Goal: Information Seeking & Learning: Learn about a topic

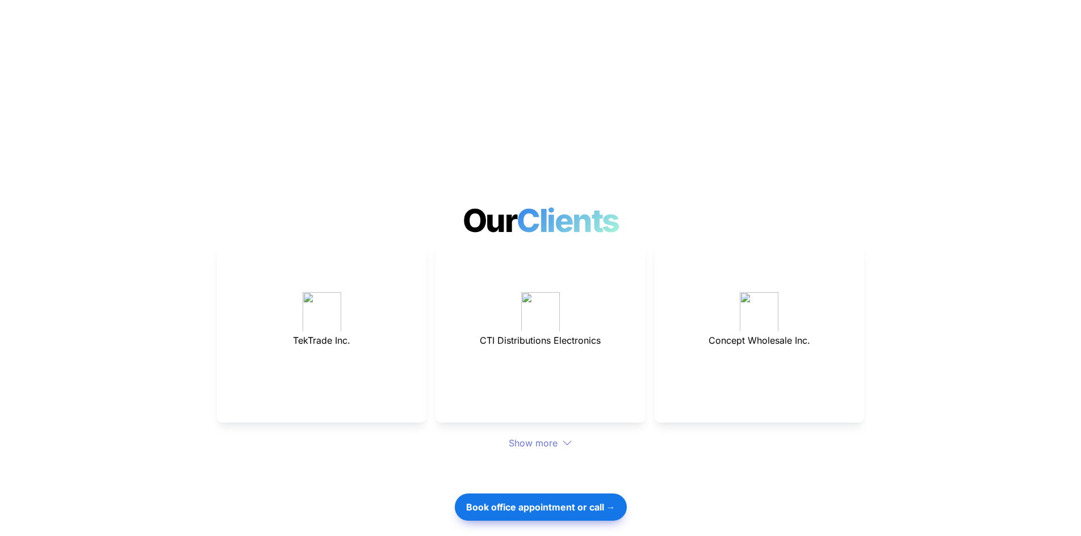
scroll to position [2998, 0]
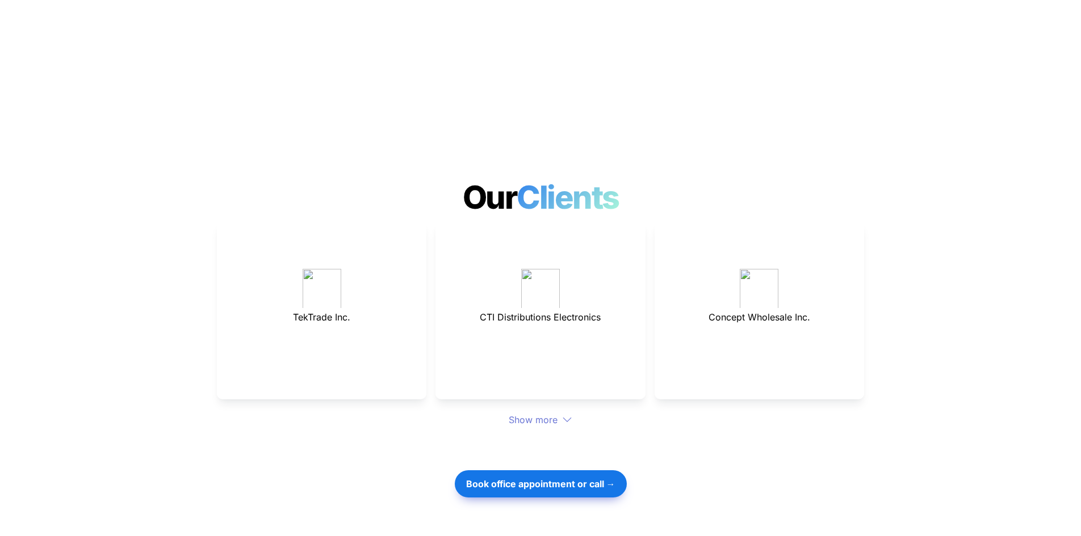
click at [555, 413] on div "Show more" at bounding box center [540, 420] width 647 height 14
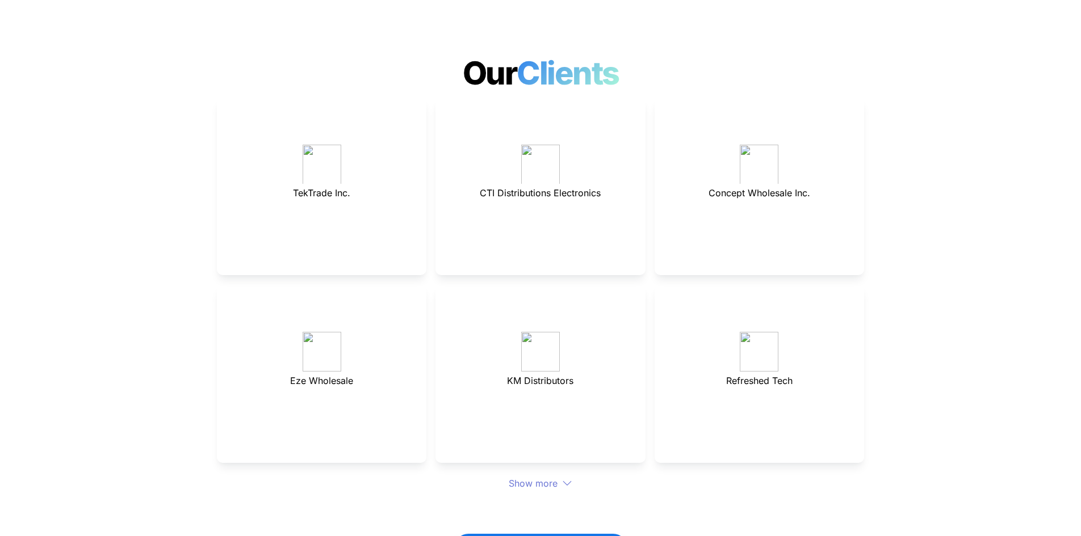
scroll to position [3168, 0]
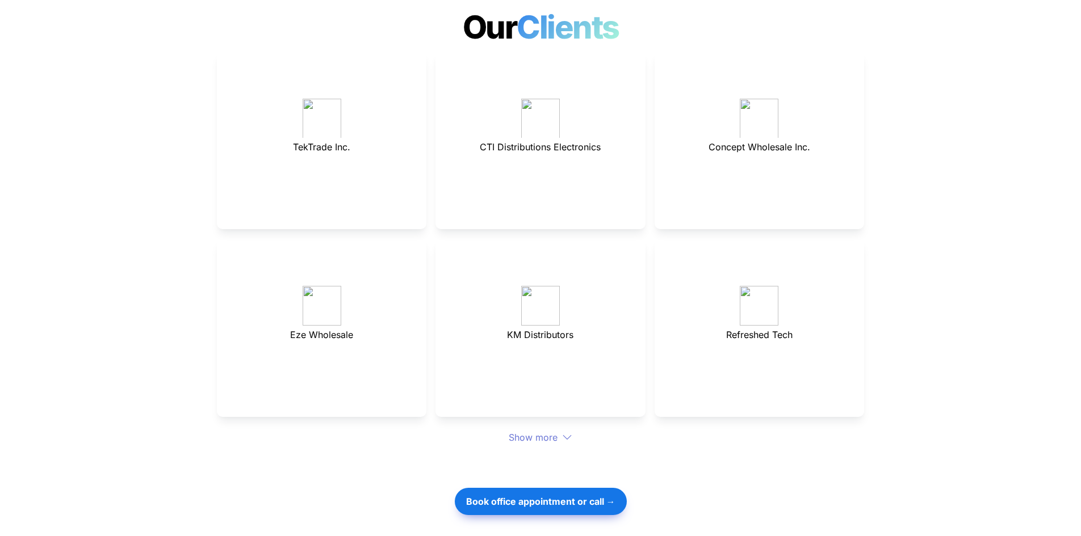
click at [521, 445] on div at bounding box center [540, 464] width 397 height 38
click at [521, 431] on div "Show more" at bounding box center [540, 438] width 647 height 14
click at [529, 431] on div "Show more" at bounding box center [540, 438] width 647 height 14
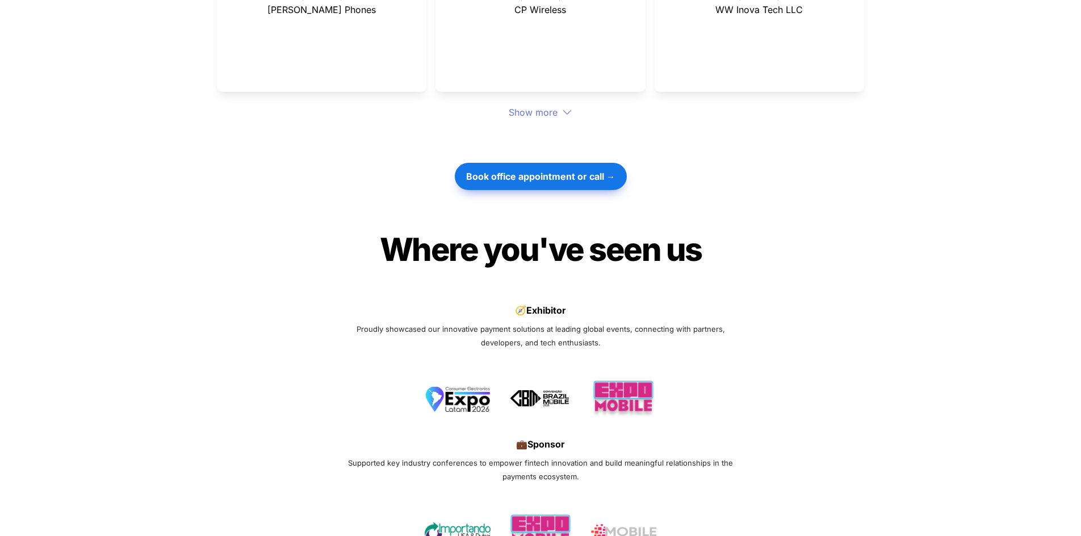
scroll to position [3850, 0]
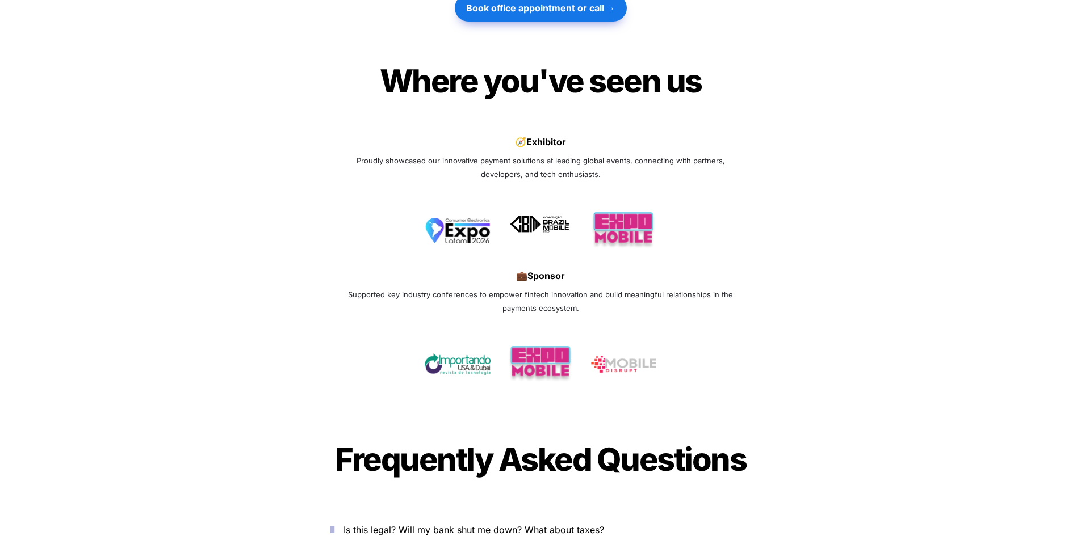
click at [518, 210] on img at bounding box center [541, 225] width 66 height 31
click at [526, 341] on img at bounding box center [541, 359] width 66 height 37
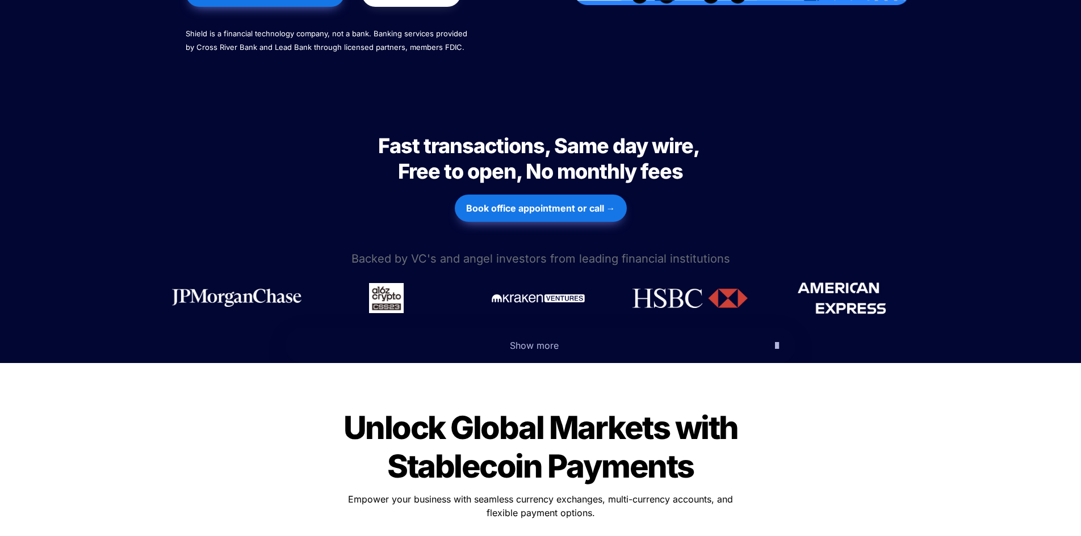
scroll to position [387, 0]
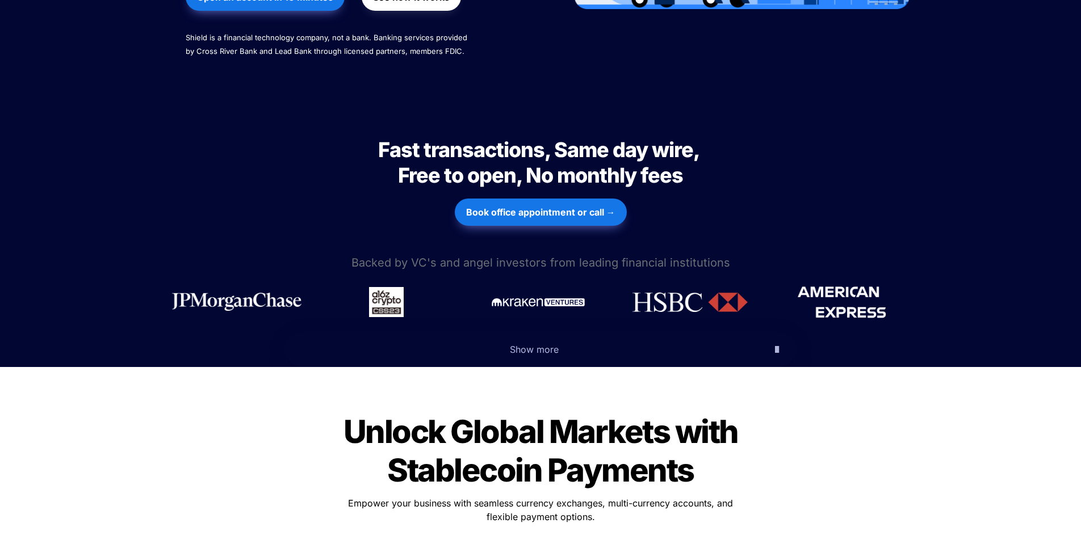
click at [545, 344] on span "Show more" at bounding box center [534, 349] width 49 height 11
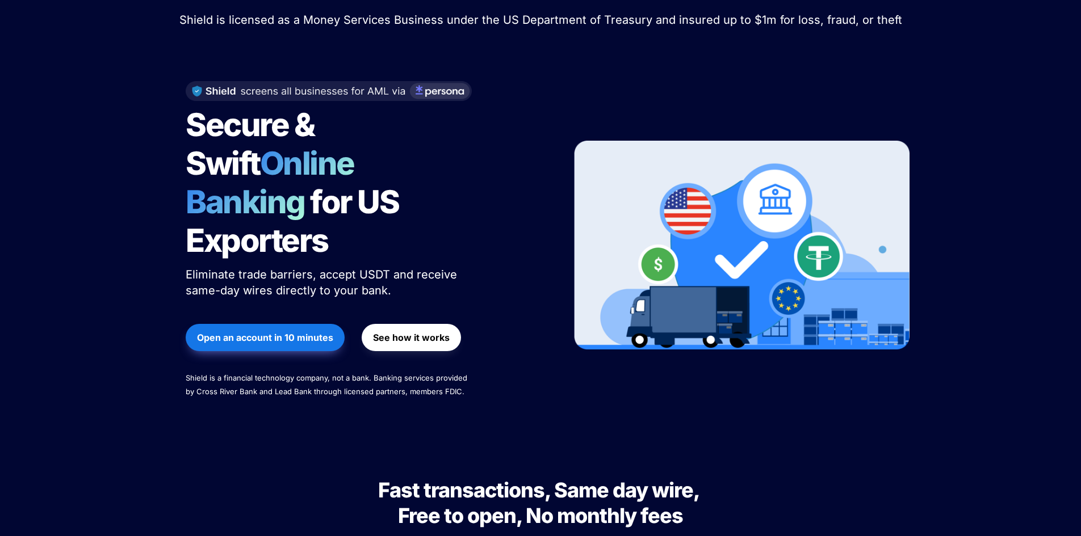
scroll to position [0, 0]
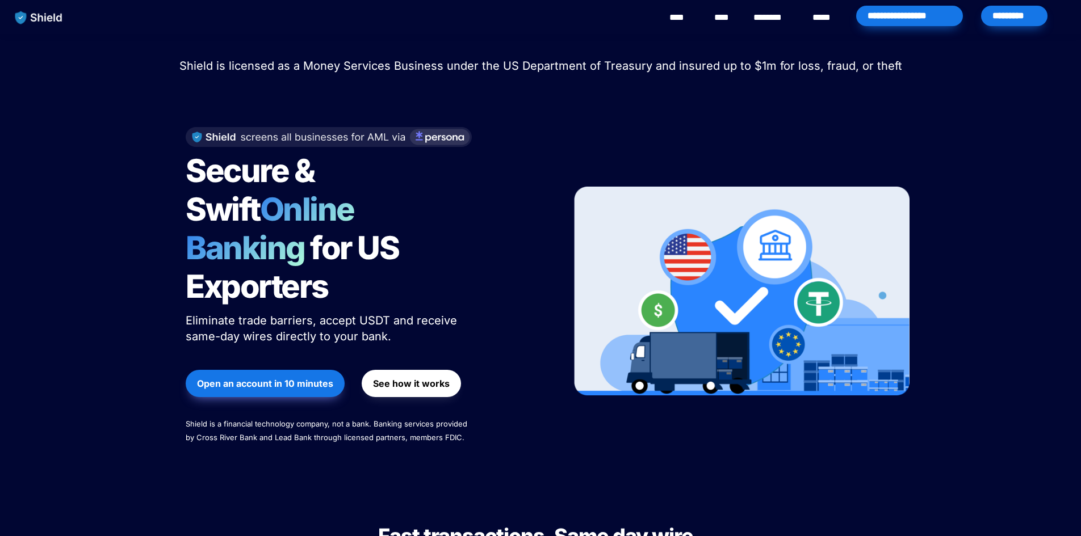
click at [765, 20] on link "********" at bounding box center [773, 18] width 40 height 14
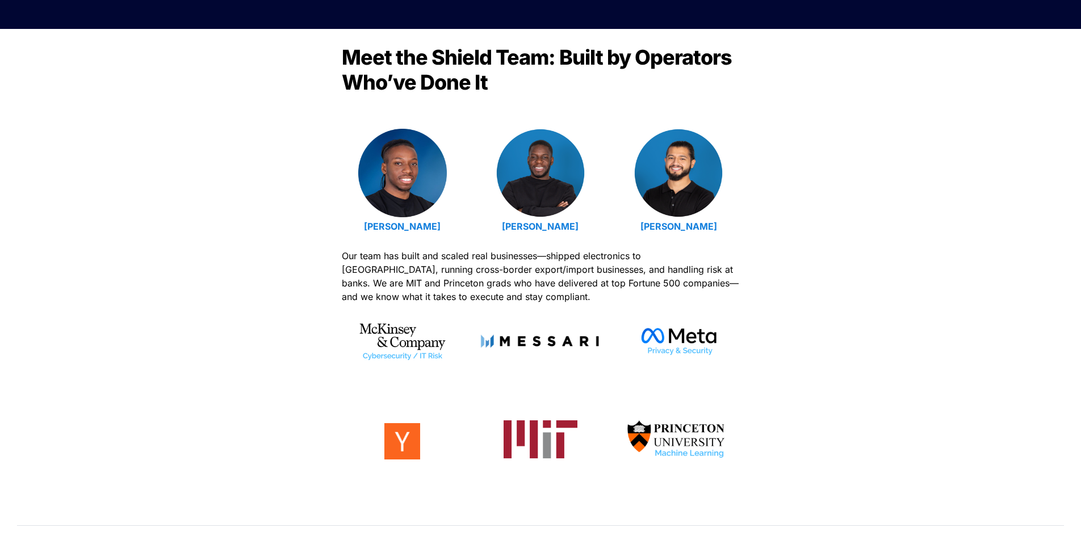
scroll to position [341, 0]
